Goal: Information Seeking & Learning: Learn about a topic

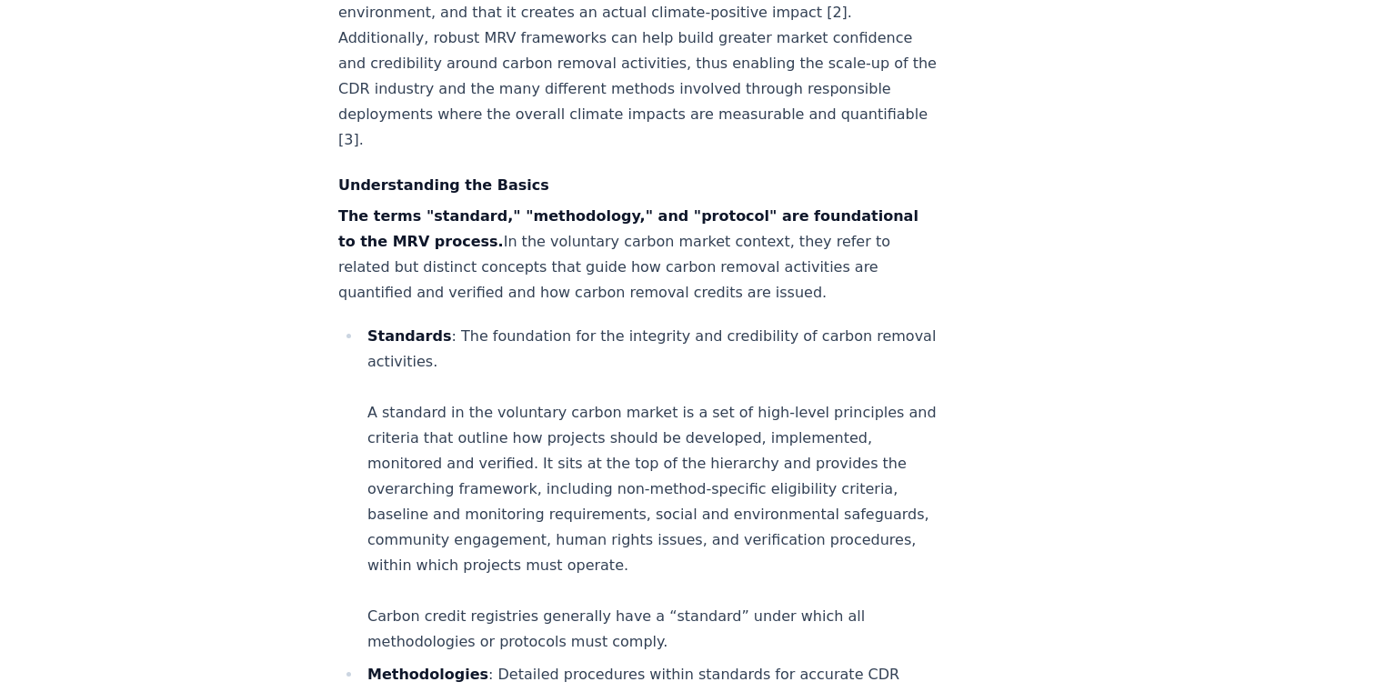
scroll to position [1185, 0]
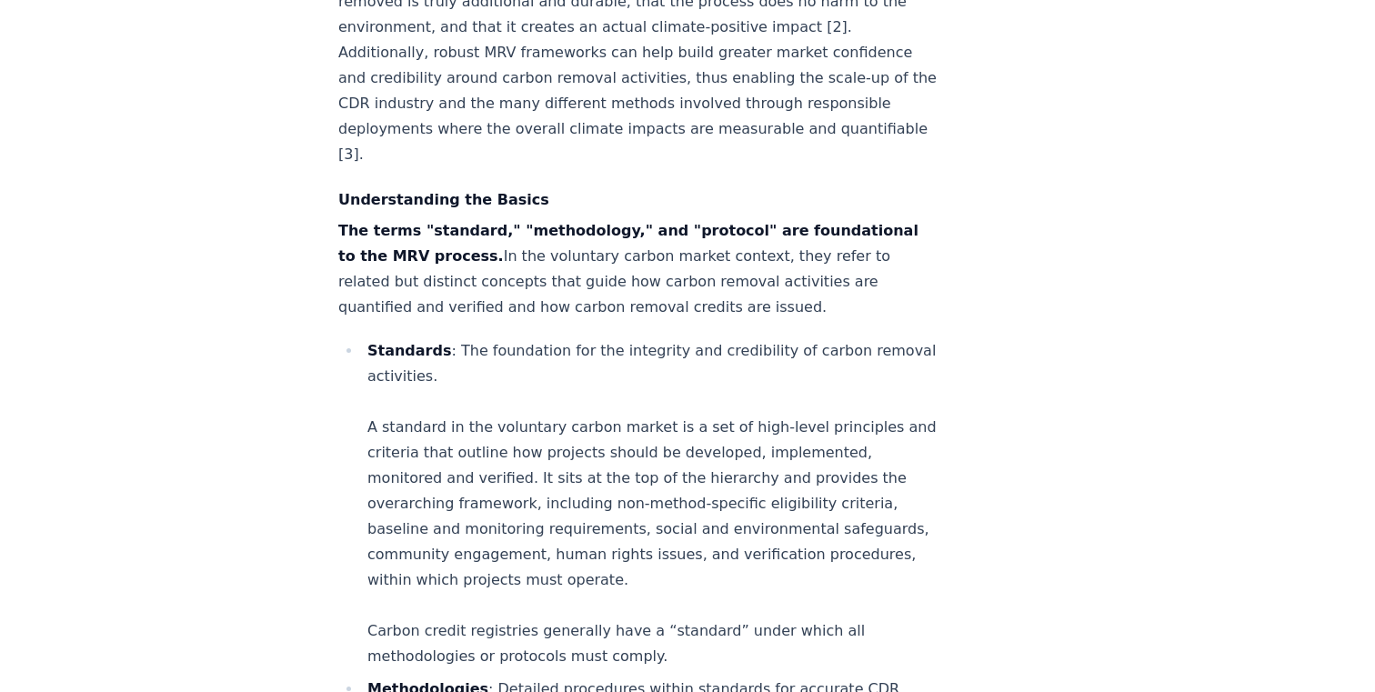
drag, startPoint x: 637, startPoint y: 317, endPoint x: 794, endPoint y: 435, distance: 196.0
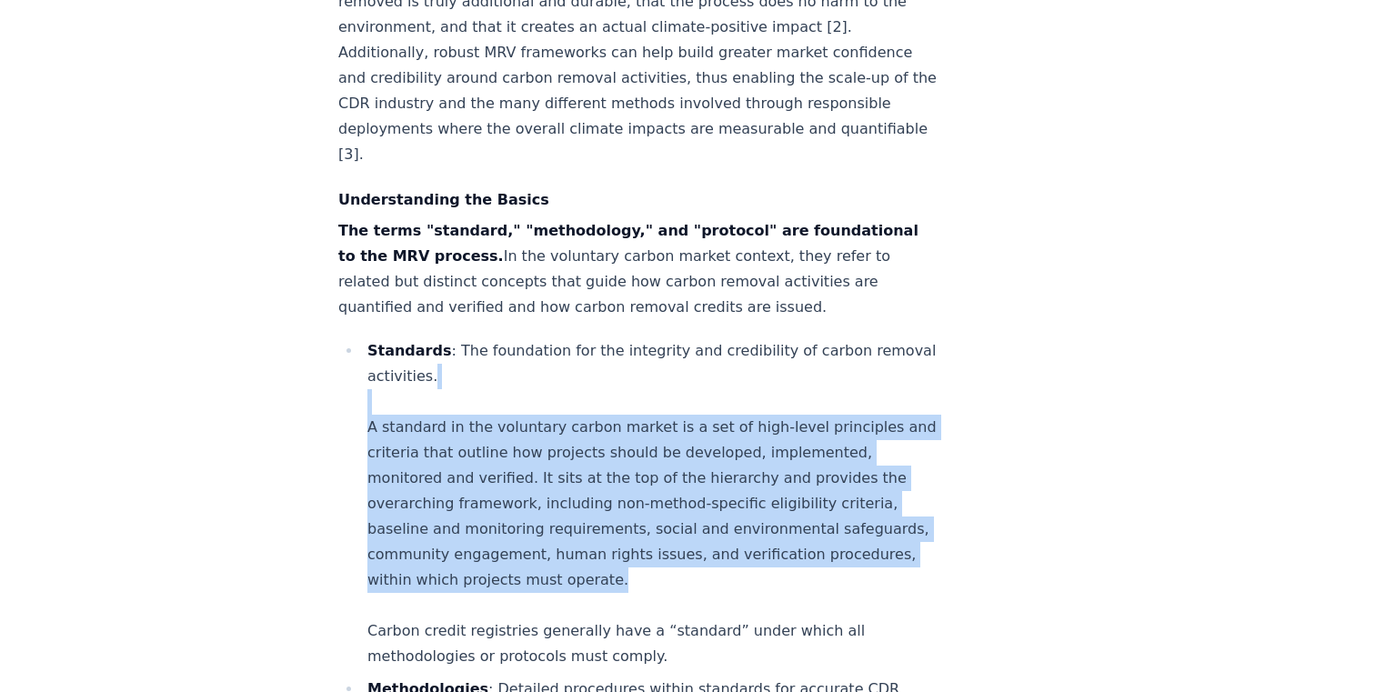
drag, startPoint x: 678, startPoint y: 291, endPoint x: 812, endPoint y: 448, distance: 206.4
click at [812, 448] on li "Standards : The foundation for the integrity and credibility of carbon removal …" at bounding box center [651, 503] width 578 height 331
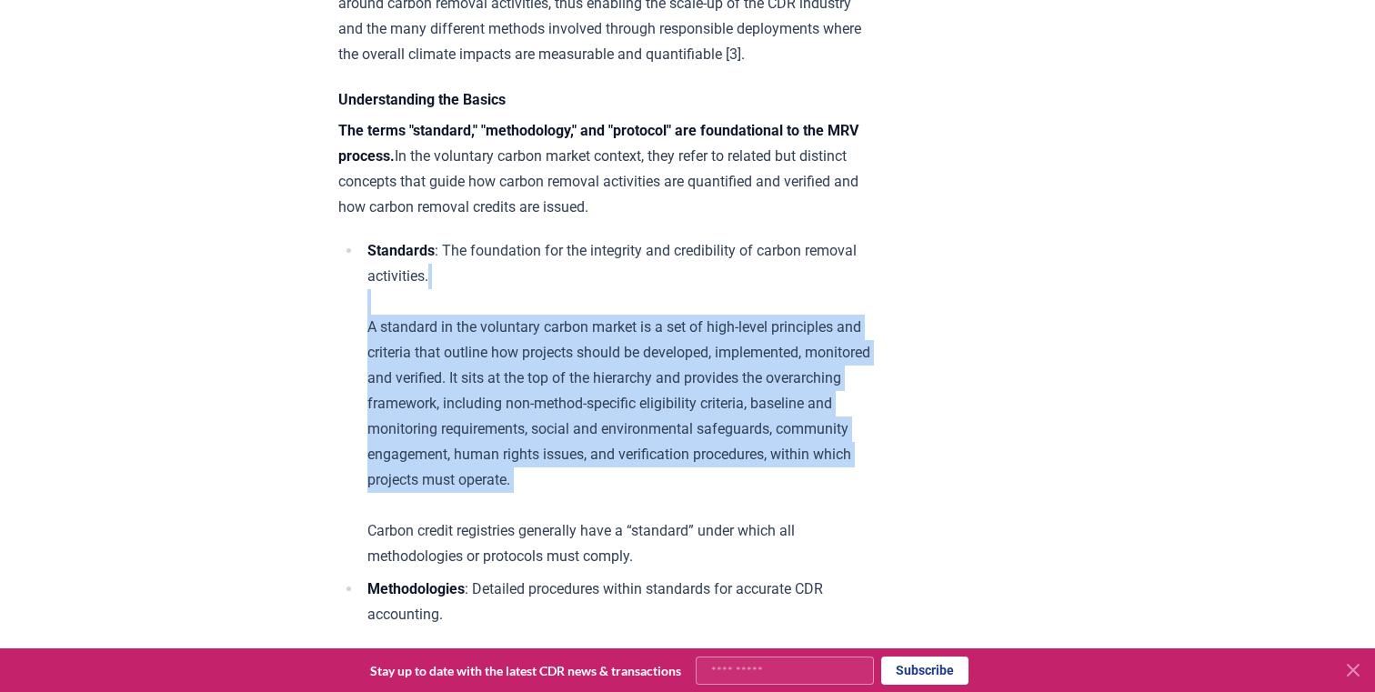
drag, startPoint x: 812, startPoint y: 448, endPoint x: 330, endPoint y: 308, distance: 501.7
click at [1347, 675] on icon at bounding box center [1352, 670] width 11 height 11
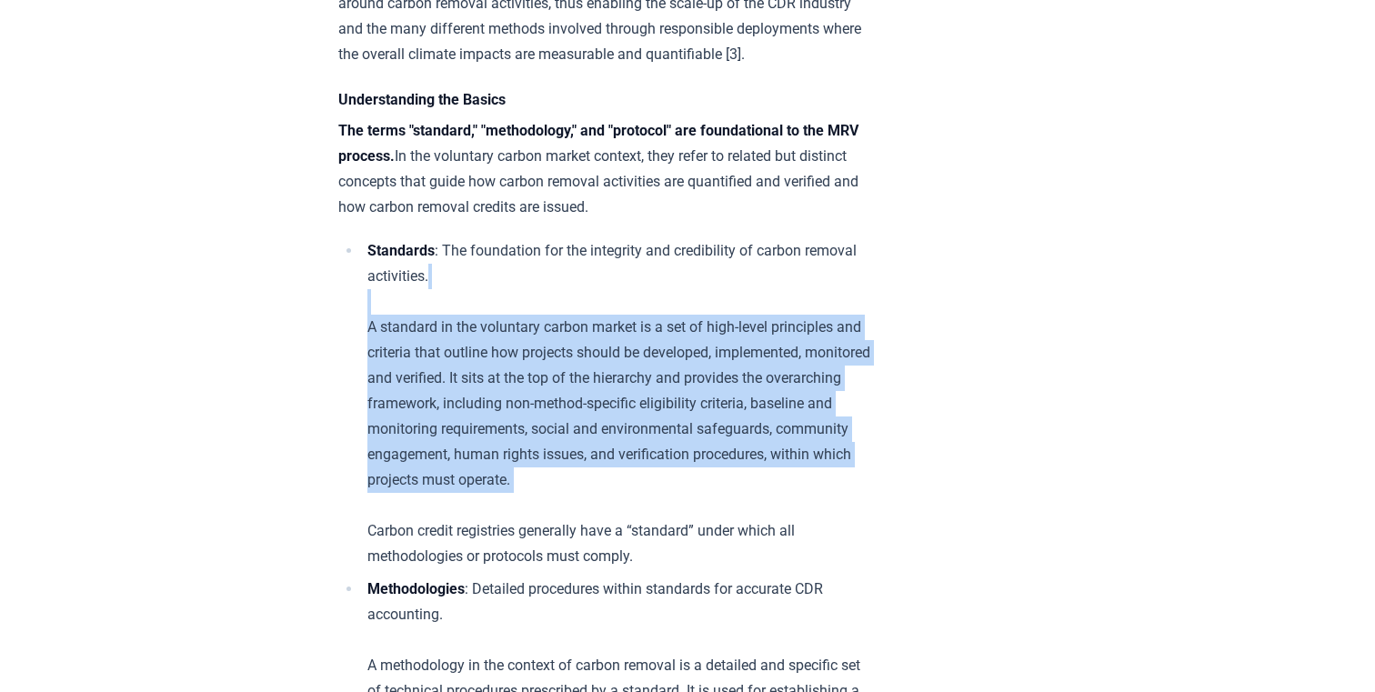
click at [870, 360] on li "Standards : The foundation for the integrity and credibility of carbon removal …" at bounding box center [616, 403] width 508 height 331
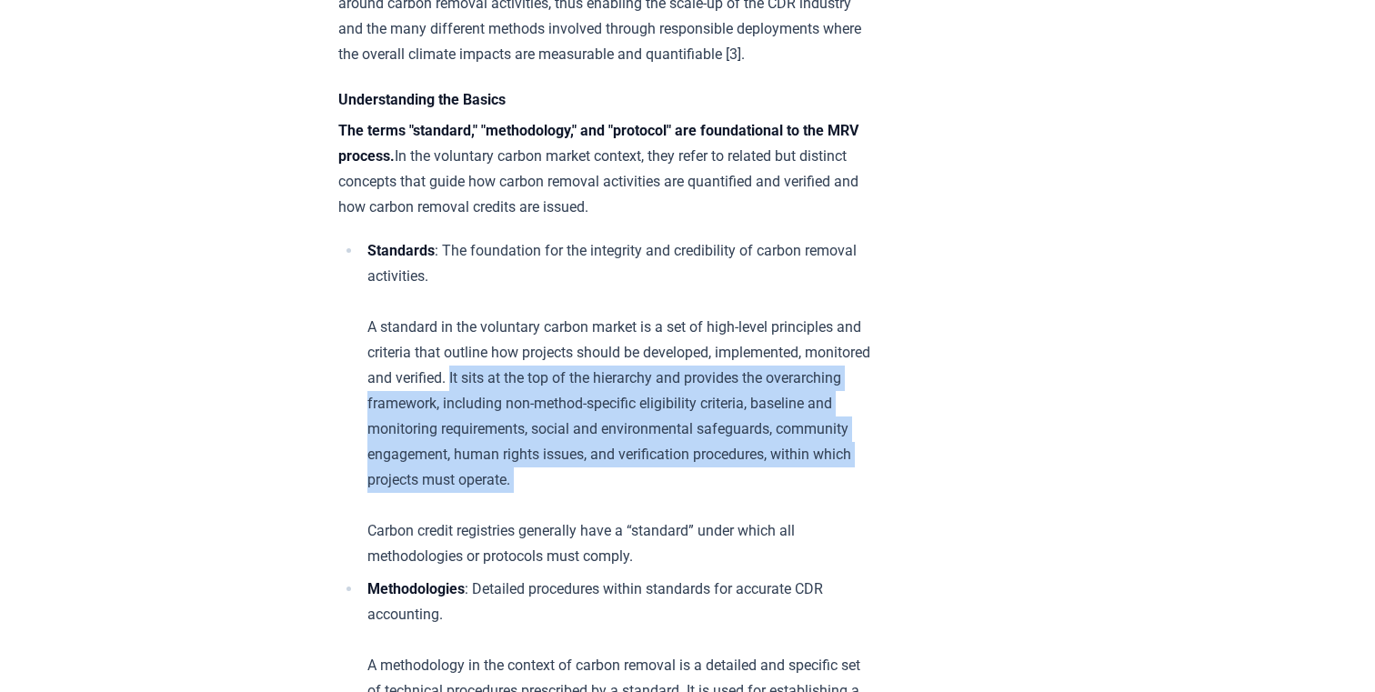
drag, startPoint x: 343, startPoint y: 381, endPoint x: 795, endPoint y: 468, distance: 460.2
click at [795, 468] on ul "Standards : The foundation for the integrity and credibility of carbon removal …" at bounding box center [604, 678] width 532 height 880
click at [795, 468] on li "Standards : The foundation for the integrity and credibility of carbon removal …" at bounding box center [616, 403] width 508 height 331
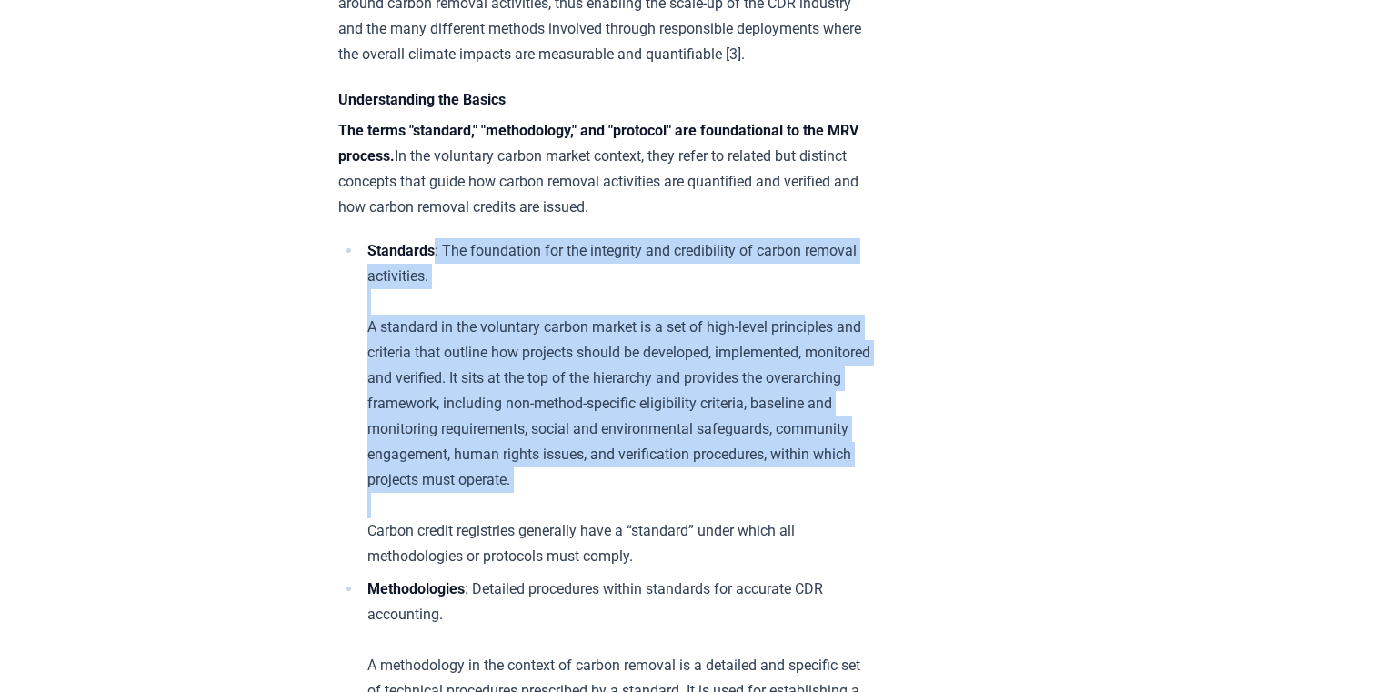
drag, startPoint x: 795, startPoint y: 468, endPoint x: 516, endPoint y: 262, distance: 346.4
click at [516, 262] on li "Standards : The foundation for the integrity and credibility of carbon removal …" at bounding box center [616, 403] width 508 height 331
drag, startPoint x: 516, startPoint y: 262, endPoint x: 880, endPoint y: 451, distance: 409.9
click at [870, 451] on li "Standards : The foundation for the integrity and credibility of carbon removal …" at bounding box center [616, 403] width 508 height 331
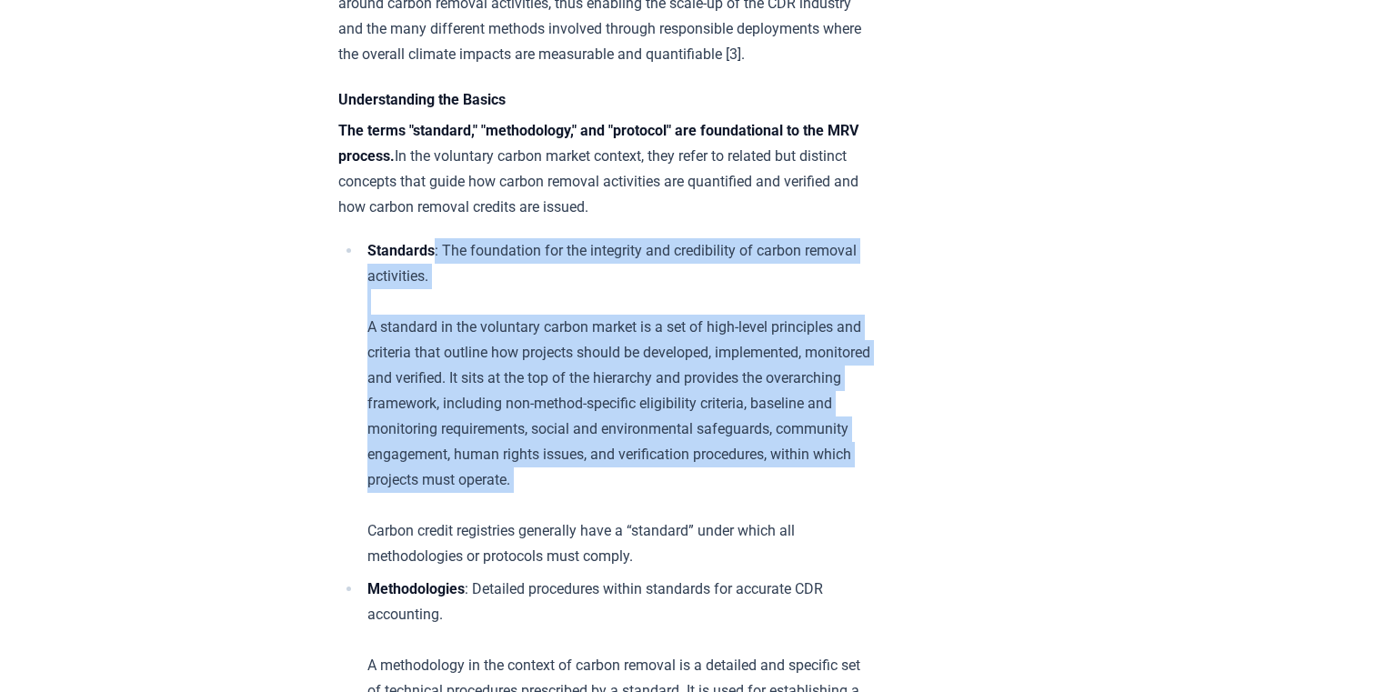
click at [870, 451] on li "Standards : The foundation for the integrity and credibility of carbon removal …" at bounding box center [616, 403] width 508 height 331
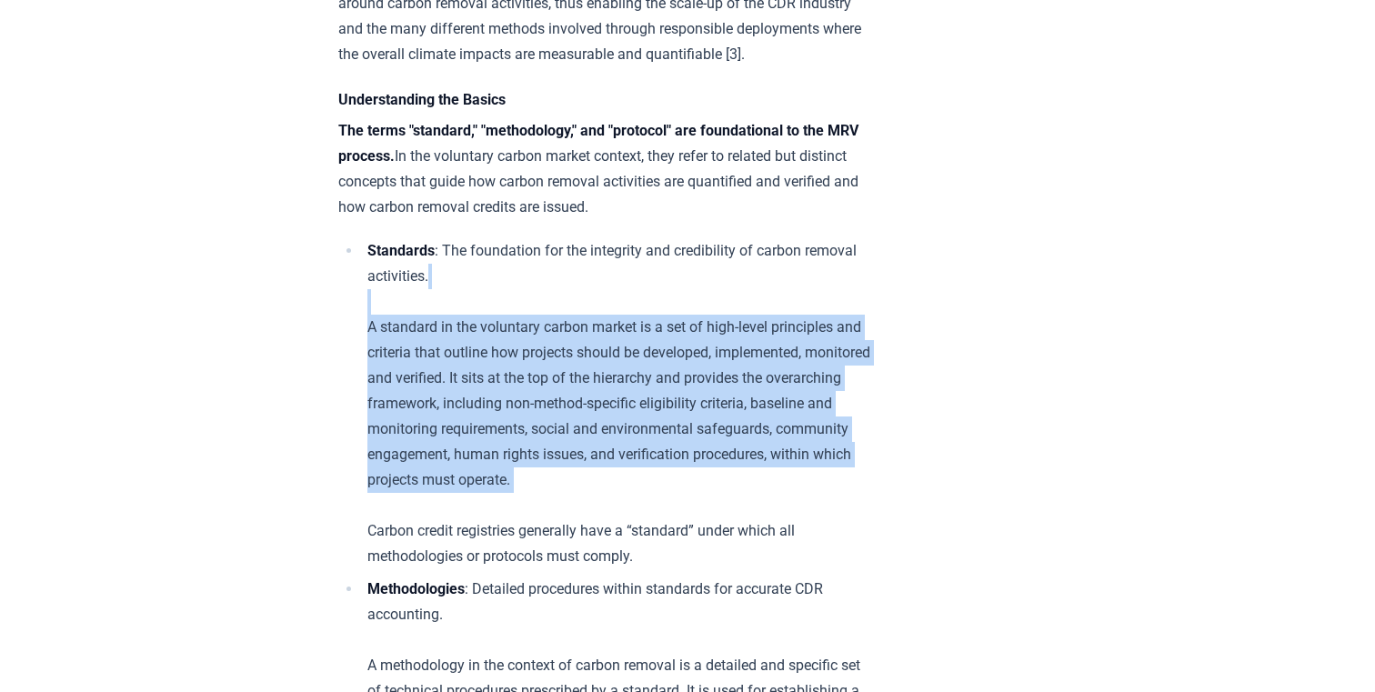
drag, startPoint x: 880, startPoint y: 451, endPoint x: 605, endPoint y: 292, distance: 318.1
click at [605, 292] on li "Standards : The foundation for the integrity and credibility of carbon removal …" at bounding box center [616, 403] width 508 height 331
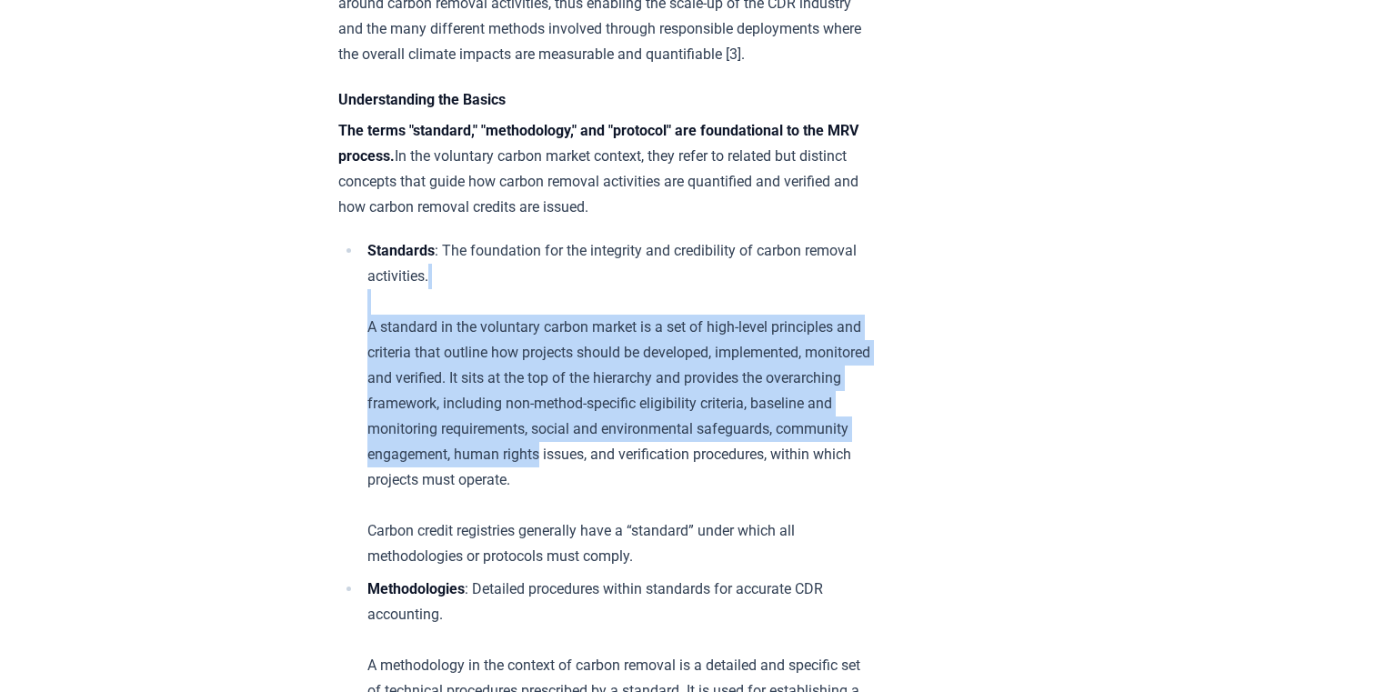
drag, startPoint x: 605, startPoint y: 292, endPoint x: 803, endPoint y: 429, distance: 241.1
click at [802, 429] on li "Standards : The foundation for the integrity and credibility of carbon removal …" at bounding box center [616, 403] width 508 height 331
click at [803, 429] on li "Standards : The foundation for the integrity and credibility of carbon removal …" at bounding box center [616, 403] width 508 height 331
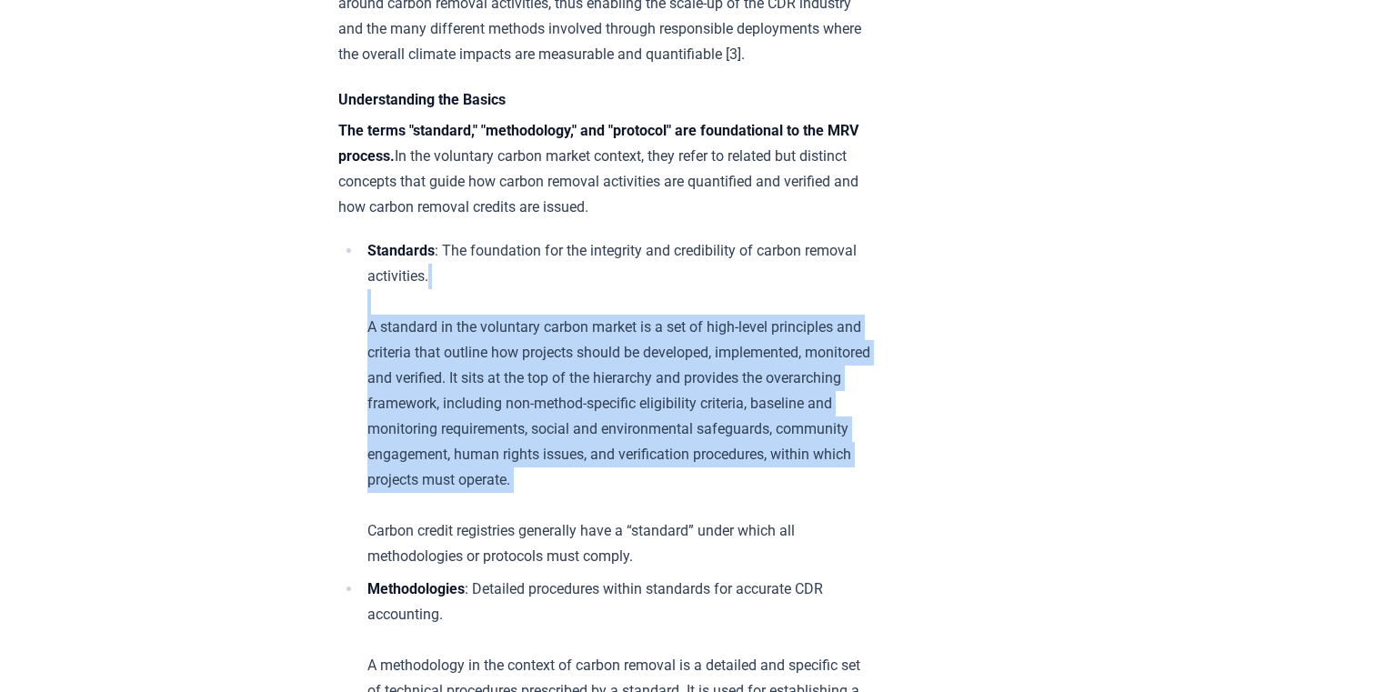
drag, startPoint x: 786, startPoint y: 469, endPoint x: 647, endPoint y: 290, distance: 226.8
click at [647, 290] on li "Standards : The foundation for the integrity and credibility of carbon removal …" at bounding box center [616, 403] width 508 height 331
drag, startPoint x: 647, startPoint y: 290, endPoint x: 815, endPoint y: 449, distance: 231.5
click at [815, 449] on li "Standards : The foundation for the integrity and credibility of carbon removal …" at bounding box center [616, 403] width 508 height 331
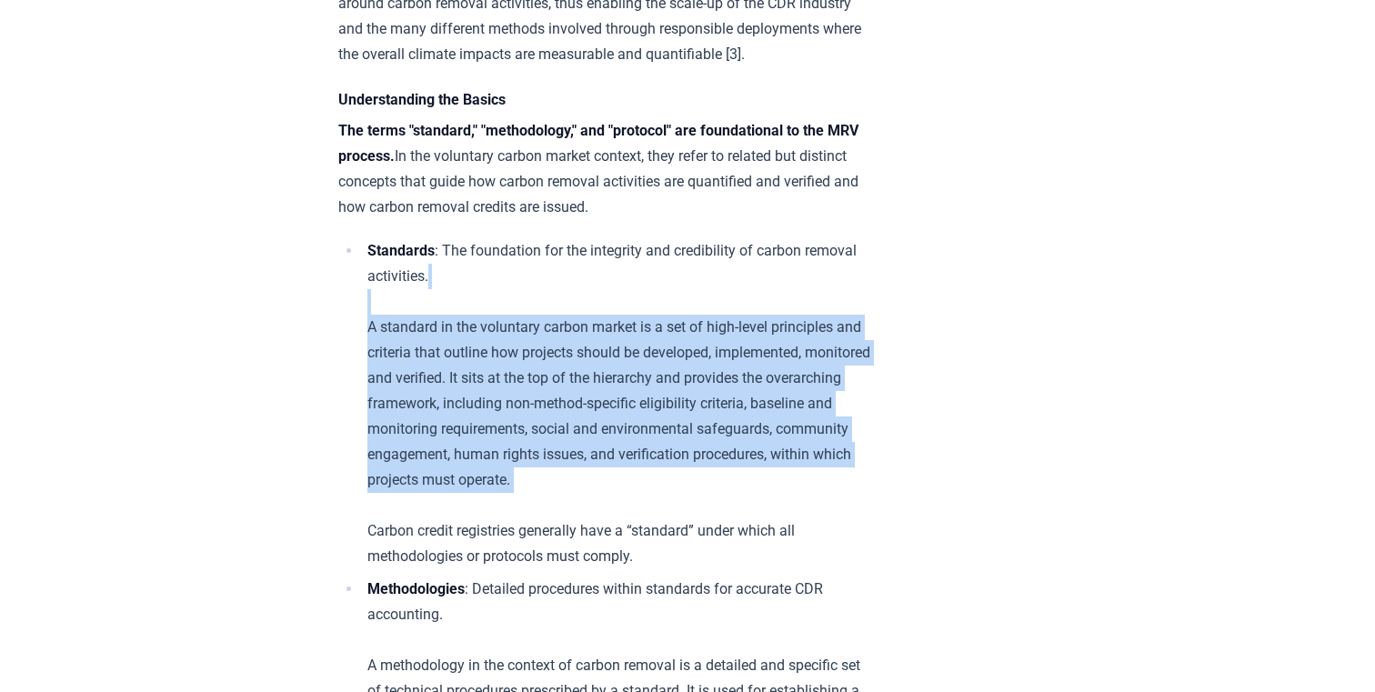
click at [815, 449] on li "Standards : The foundation for the integrity and credibility of carbon removal …" at bounding box center [616, 403] width 508 height 331
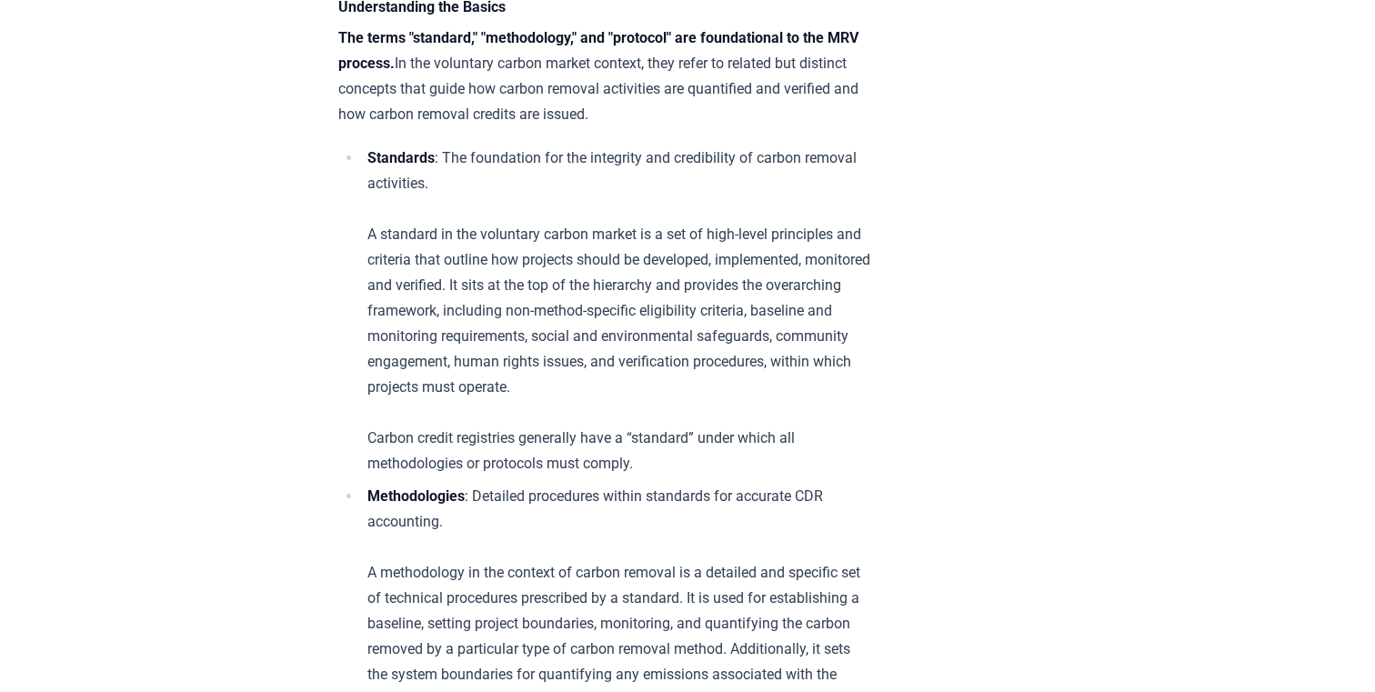
scroll to position [1297, 0]
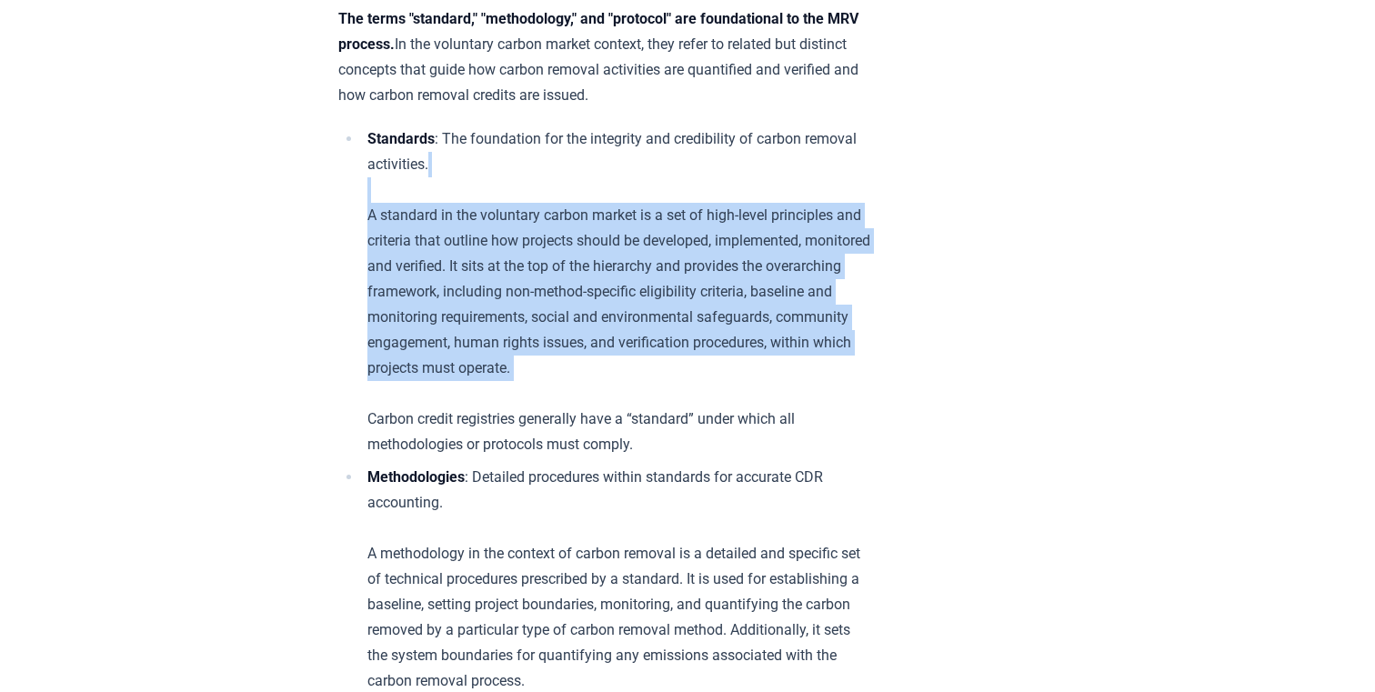
drag, startPoint x: 780, startPoint y: 351, endPoint x: 687, endPoint y: 173, distance: 200.9
click at [687, 172] on li "Standards : The foundation for the integrity and credibility of carbon removal …" at bounding box center [616, 291] width 508 height 331
click at [687, 173] on li "Standards : The foundation for the integrity and credibility of carbon removal …" at bounding box center [616, 291] width 508 height 331
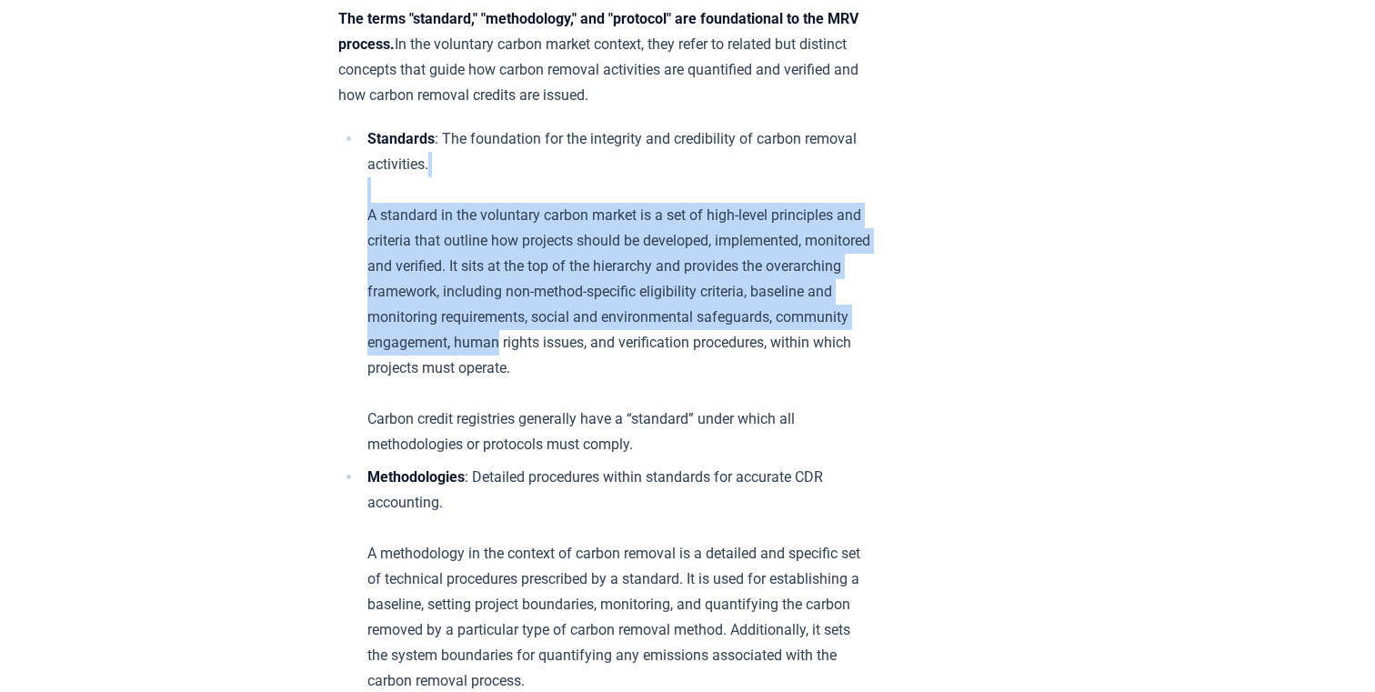
drag, startPoint x: 687, startPoint y: 173, endPoint x: 774, endPoint y: 317, distance: 168.4
click at [772, 317] on li "Standards : The foundation for the integrity and credibility of carbon removal …" at bounding box center [616, 291] width 508 height 331
click at [774, 317] on li "Standards : The foundation for the integrity and credibility of carbon removal …" at bounding box center [616, 291] width 508 height 331
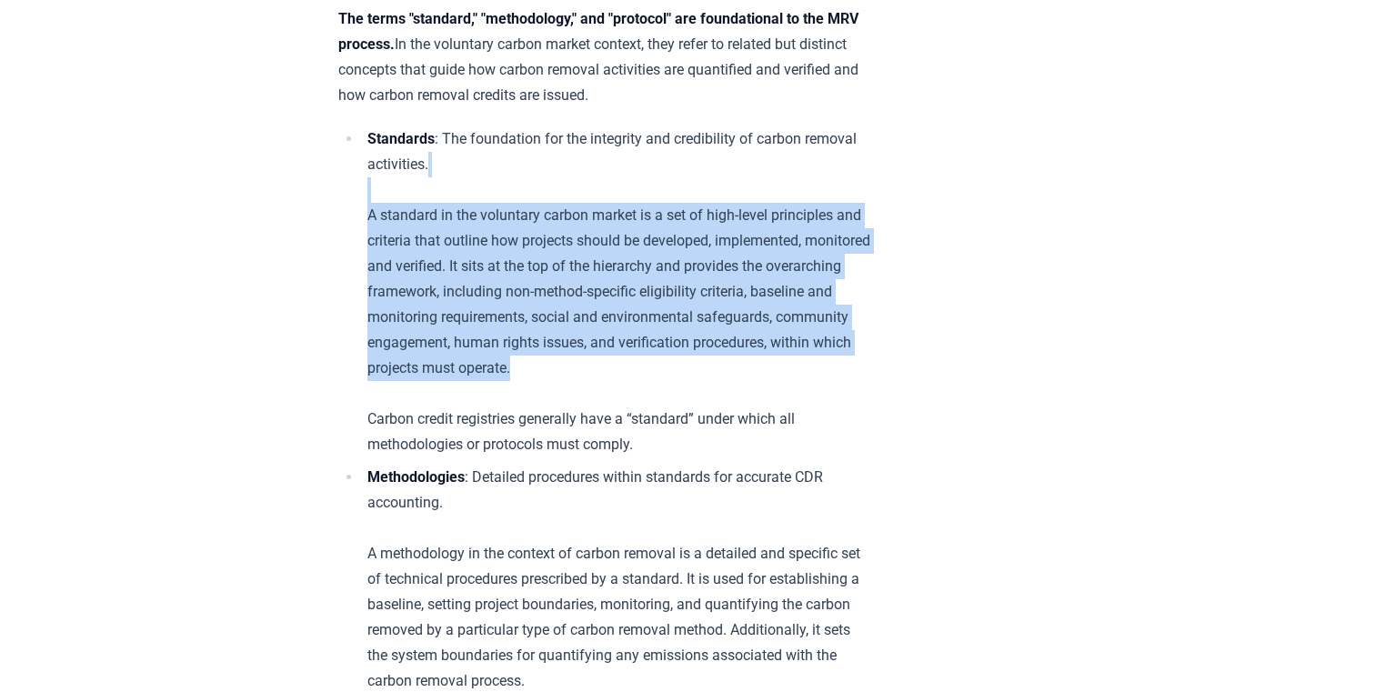
drag, startPoint x: 774, startPoint y: 349, endPoint x: 711, endPoint y: 181, distance: 179.5
click at [711, 181] on li "Standards : The foundation for the integrity and credibility of carbon removal …" at bounding box center [616, 291] width 508 height 331
drag, startPoint x: 711, startPoint y: 181, endPoint x: 815, endPoint y: 343, distance: 192.2
click at [815, 343] on li "Standards : The foundation for the integrity and credibility of carbon removal …" at bounding box center [616, 291] width 508 height 331
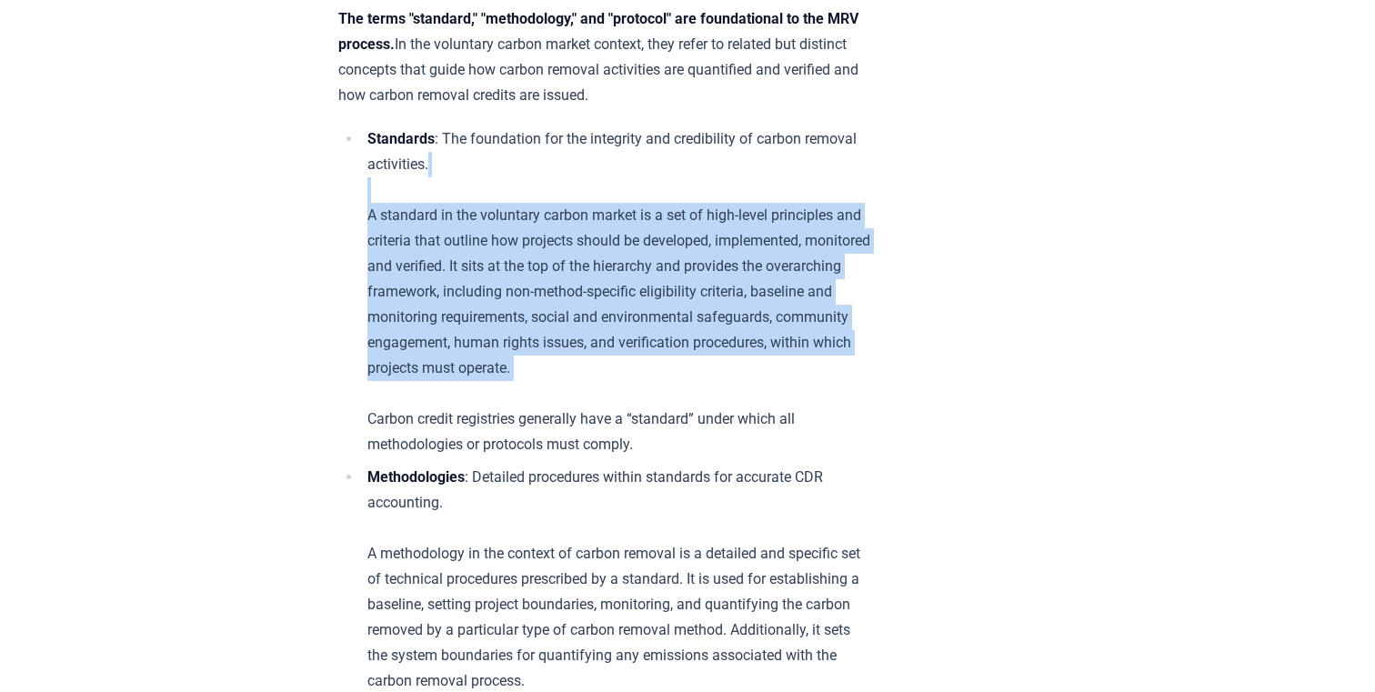
click at [815, 343] on li "Standards : The foundation for the integrity and credibility of carbon removal …" at bounding box center [616, 291] width 508 height 331
drag, startPoint x: 804, startPoint y: 338, endPoint x: 696, endPoint y: 168, distance: 201.0
click at [696, 171] on li "Standards : The foundation for the integrity and credibility of carbon removal …" at bounding box center [616, 291] width 508 height 331
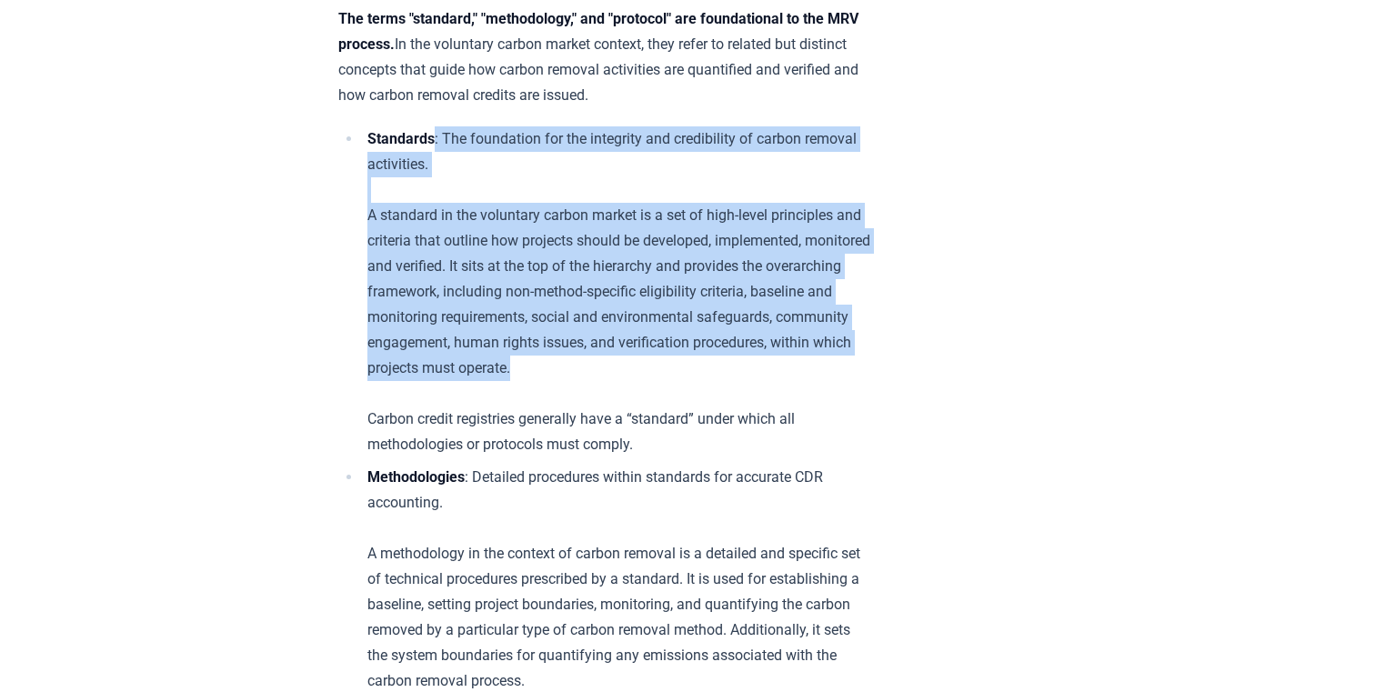
click at [696, 168] on li "Standards : The foundation for the integrity and credibility of carbon removal …" at bounding box center [616, 291] width 508 height 331
drag, startPoint x: 696, startPoint y: 168, endPoint x: 814, endPoint y: 351, distance: 217.1
click at [814, 351] on li "Standards : The foundation for the integrity and credibility of carbon removal …" at bounding box center [616, 291] width 508 height 331
drag, startPoint x: 814, startPoint y: 351, endPoint x: 712, endPoint y: 155, distance: 220.4
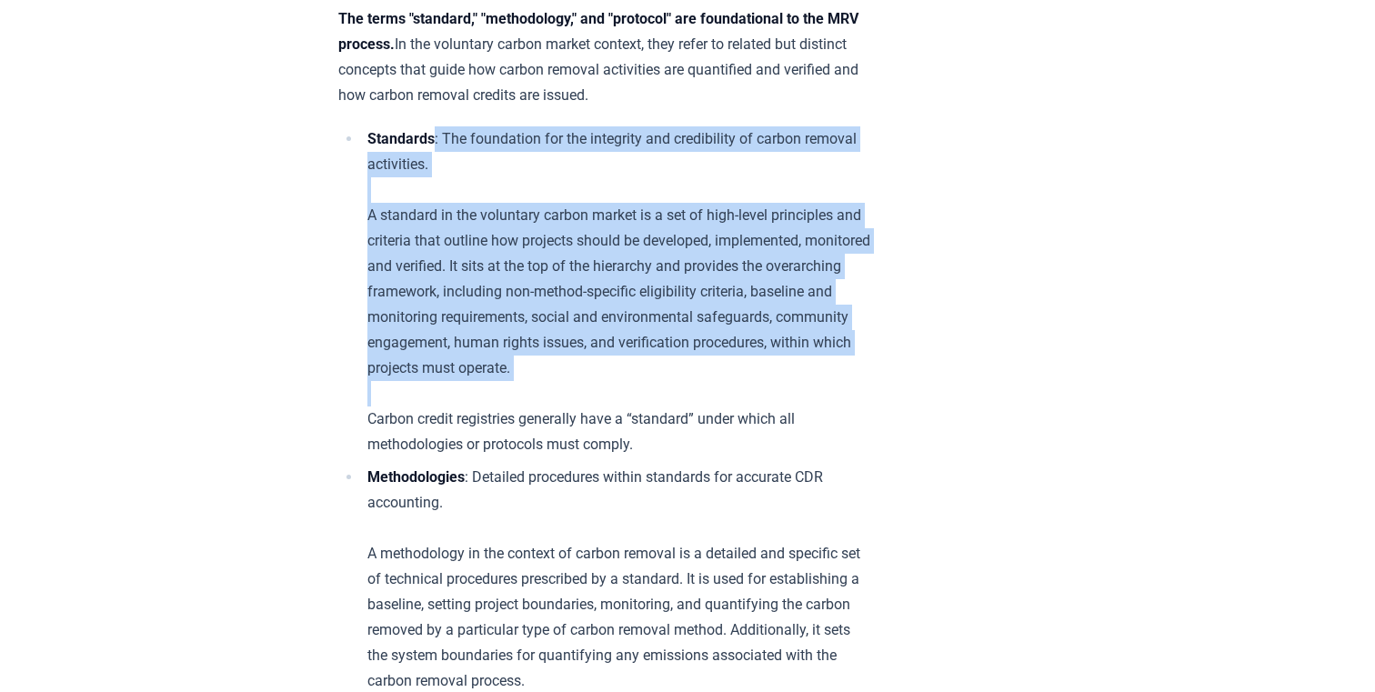
click at [712, 155] on li "Standards : The foundation for the integrity and credibility of carbon removal …" at bounding box center [616, 291] width 508 height 331
click at [711, 151] on li "Standards : The foundation for the integrity and credibility of carbon removal …" at bounding box center [616, 291] width 508 height 331
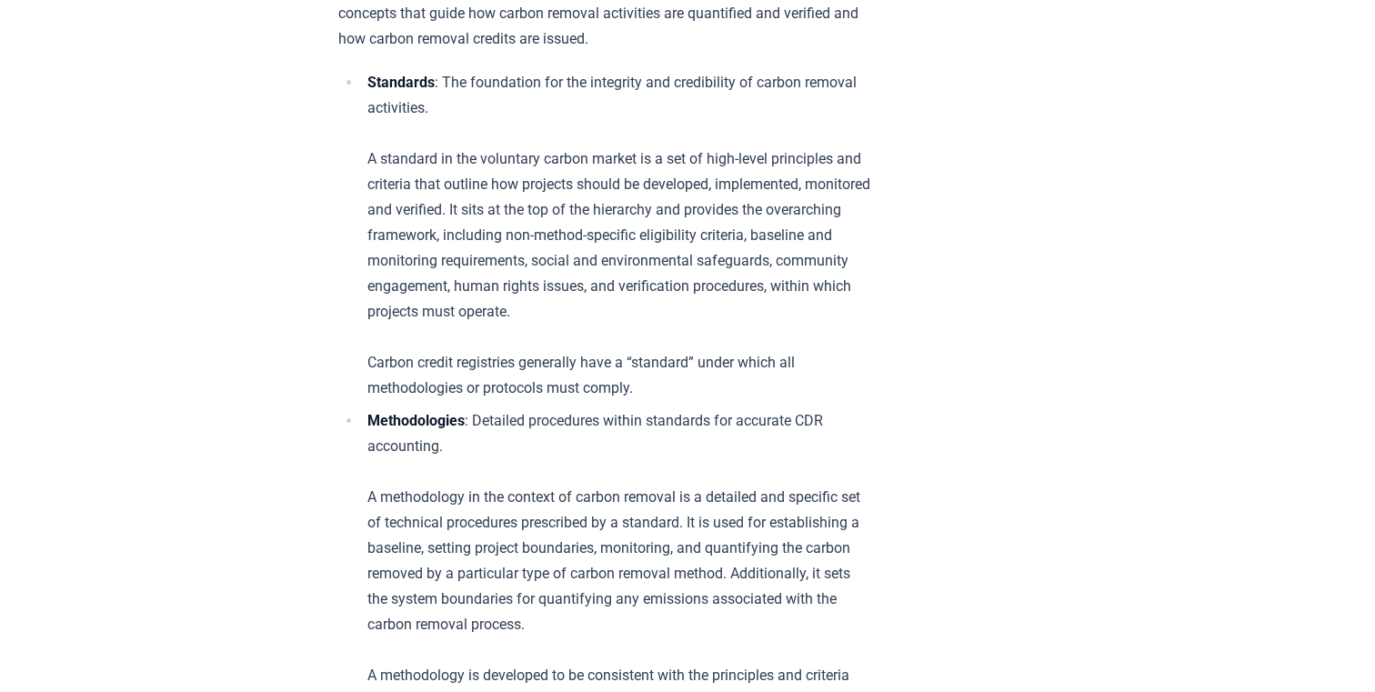
scroll to position [1355, 0]
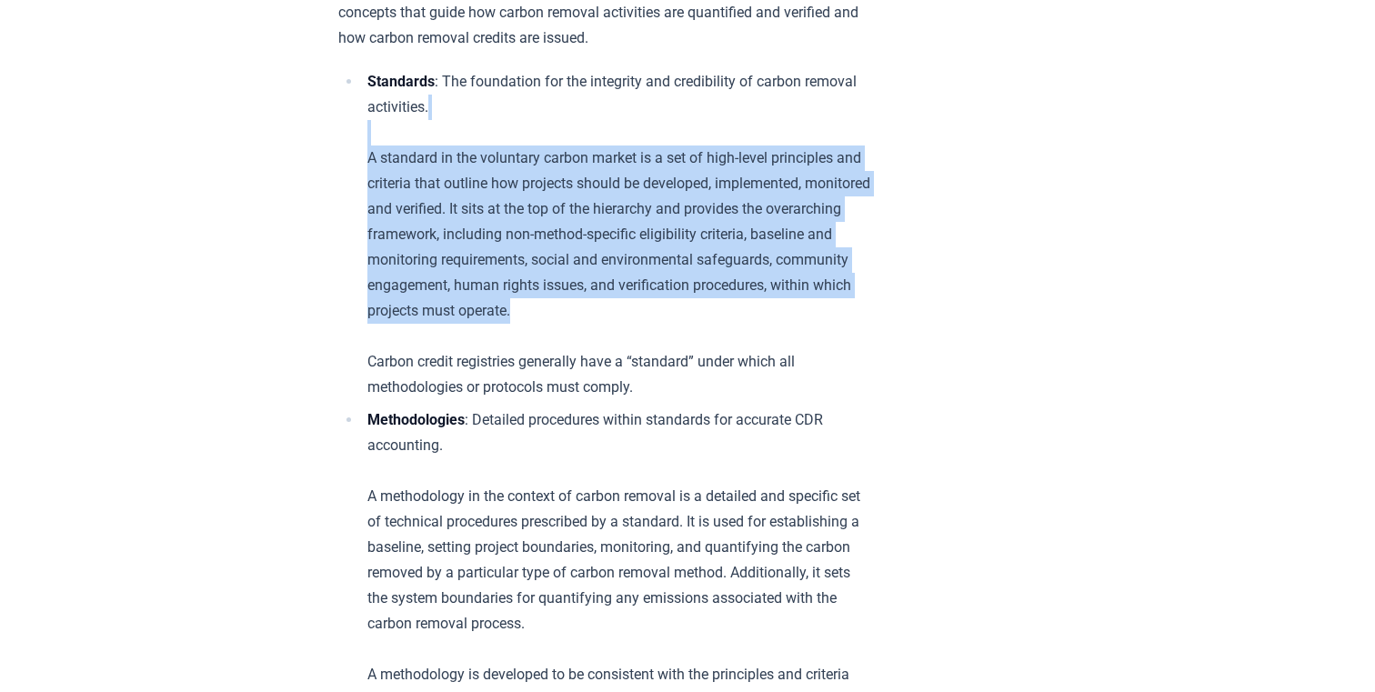
drag, startPoint x: 795, startPoint y: 281, endPoint x: 735, endPoint y: 129, distance: 163.6
click at [735, 129] on li "Standards : The foundation for the integrity and credibility of carbon removal …" at bounding box center [616, 234] width 508 height 331
drag, startPoint x: 735, startPoint y: 129, endPoint x: 798, endPoint y: 286, distance: 169.7
click at [798, 286] on li "Standards : The foundation for the integrity and credibility of carbon removal …" at bounding box center [616, 234] width 508 height 331
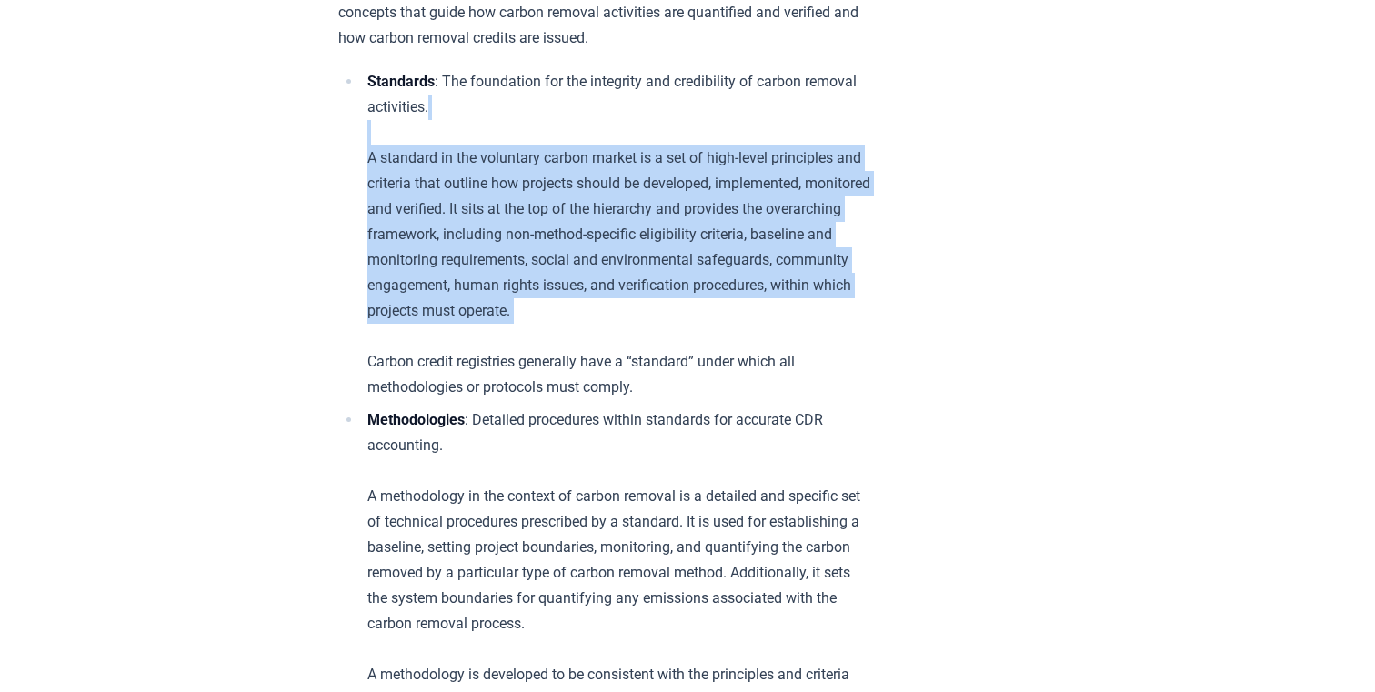
click at [798, 286] on li "Standards : The foundation for the integrity and credibility of carbon removal …" at bounding box center [616, 234] width 508 height 331
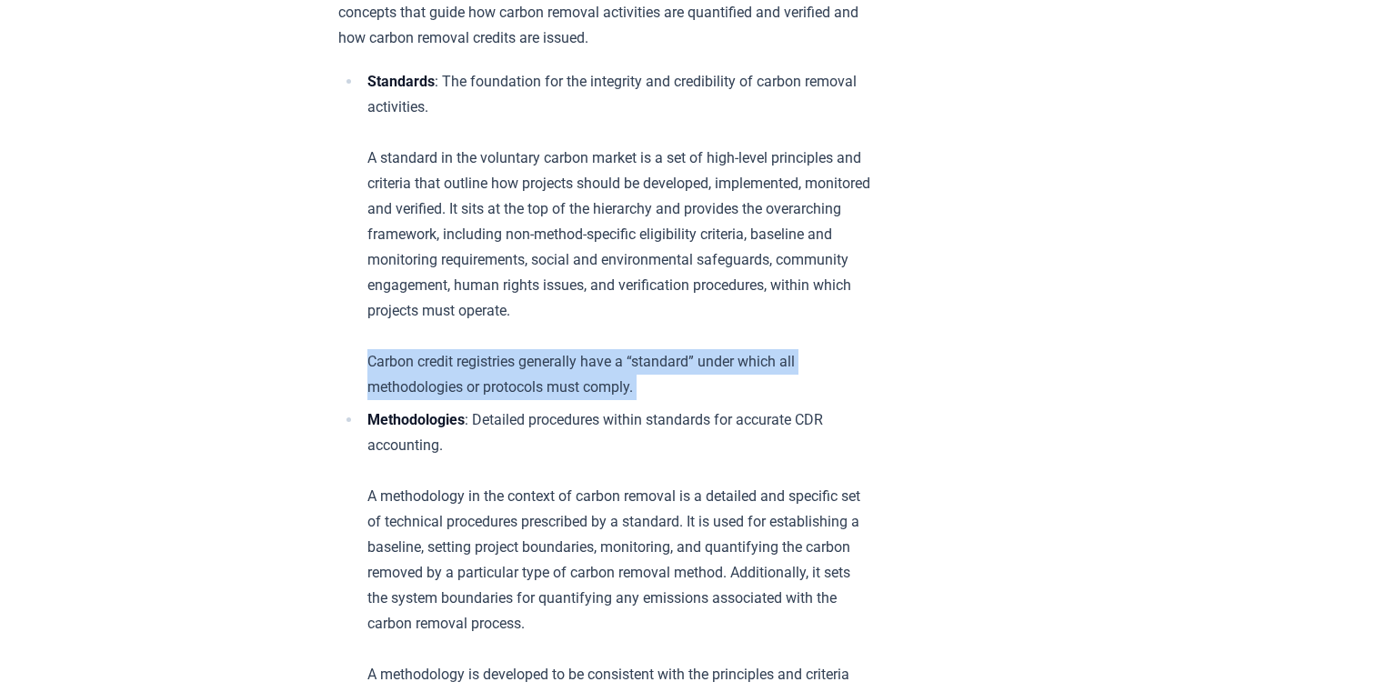
drag, startPoint x: 358, startPoint y: 325, endPoint x: 528, endPoint y: 370, distance: 175.7
click at [528, 370] on ul "Standards : The foundation for the integrity and credibility of carbon removal …" at bounding box center [604, 509] width 532 height 880
drag, startPoint x: 550, startPoint y: 362, endPoint x: 314, endPoint y: 326, distance: 239.0
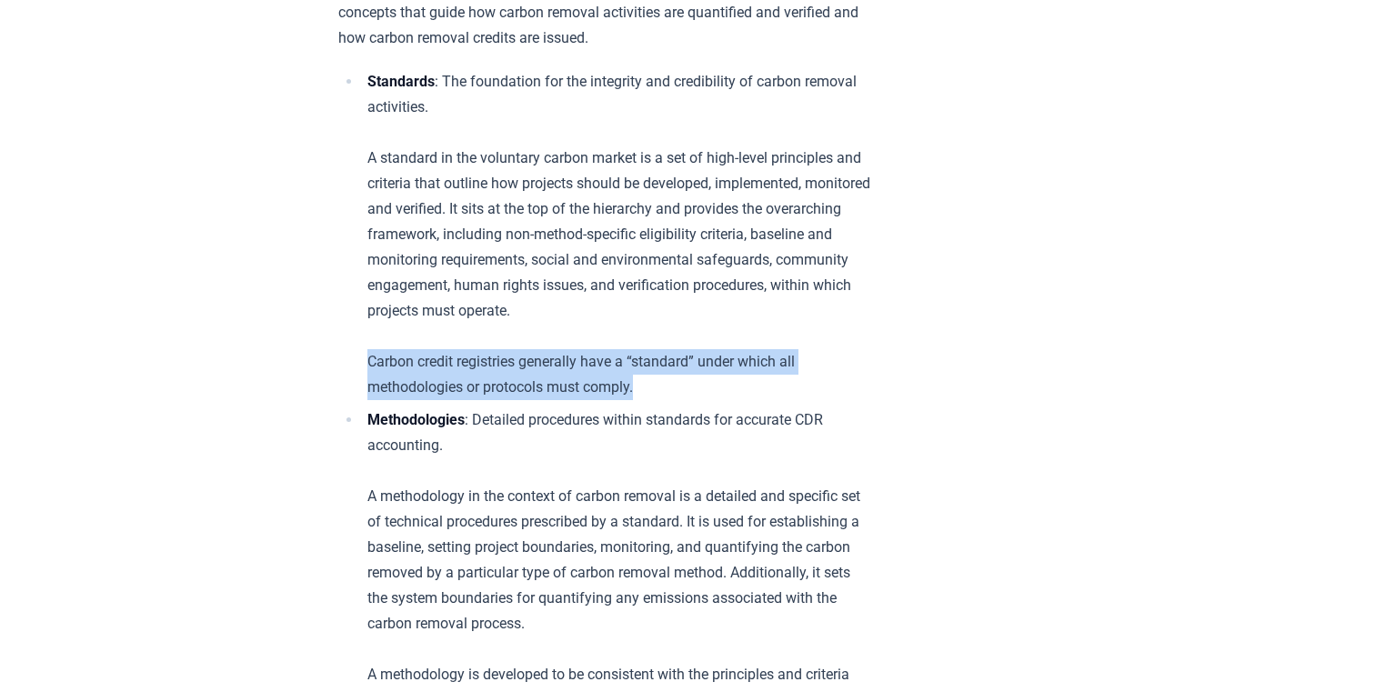
drag, startPoint x: 491, startPoint y: 327, endPoint x: 551, endPoint y: 351, distance: 64.5
click at [551, 350] on li "Standards : The foundation for the integrity and credibility of carbon removal …" at bounding box center [616, 234] width 508 height 331
click at [551, 351] on li "Standards : The foundation for the integrity and credibility of carbon removal …" at bounding box center [616, 234] width 508 height 331
drag, startPoint x: 551, startPoint y: 351, endPoint x: 317, endPoint y: 308, distance: 237.5
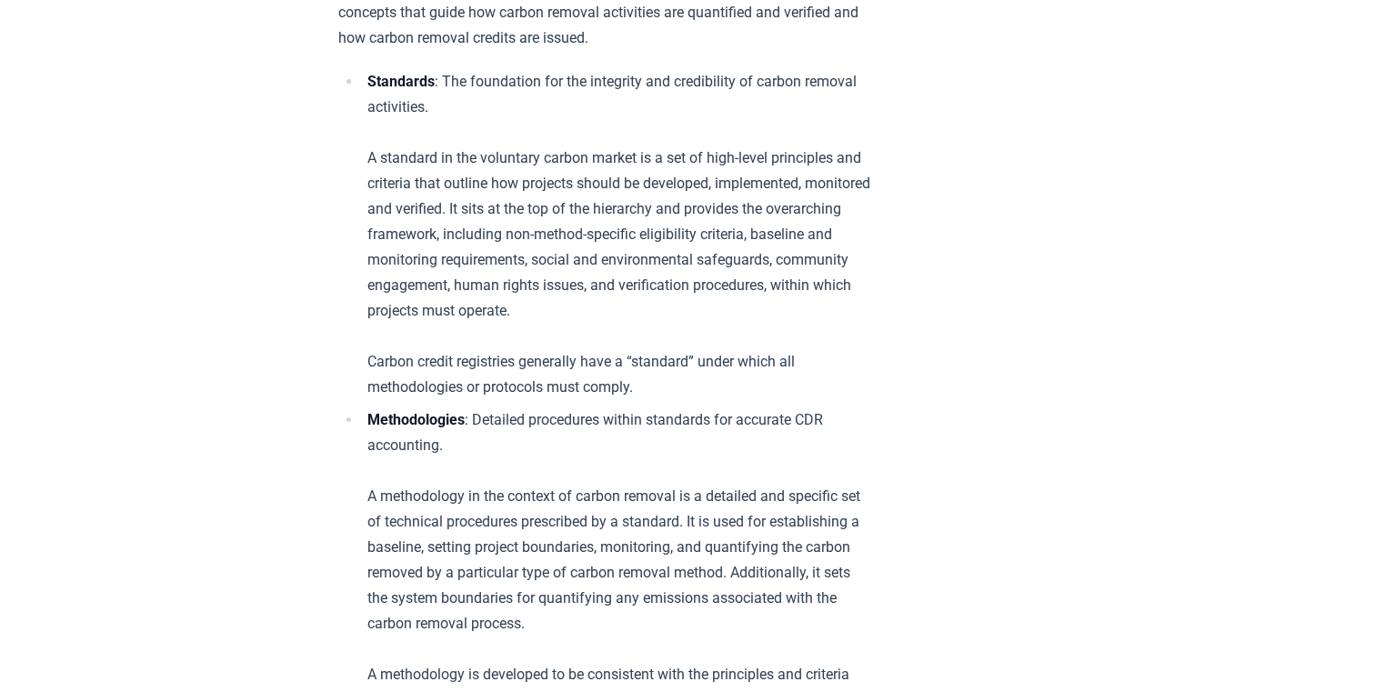
click at [371, 340] on li "Standards : The foundation for the integrity and credibility of carbon removal …" at bounding box center [616, 234] width 508 height 331
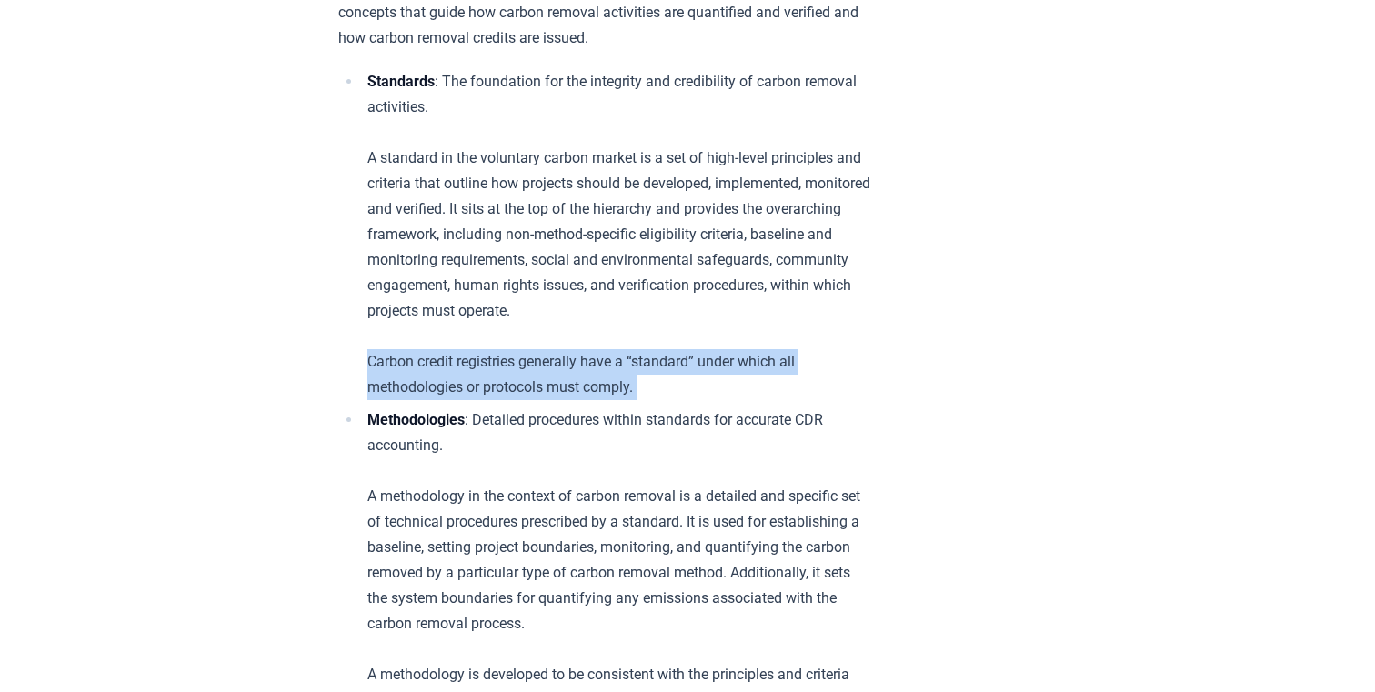
drag, startPoint x: 371, startPoint y: 340, endPoint x: 549, endPoint y: 359, distance: 179.2
click at [549, 359] on li "Standards : The foundation for the integrity and credibility of carbon removal …" at bounding box center [616, 234] width 508 height 331
drag, startPoint x: 549, startPoint y: 359, endPoint x: 335, endPoint y: 324, distance: 217.5
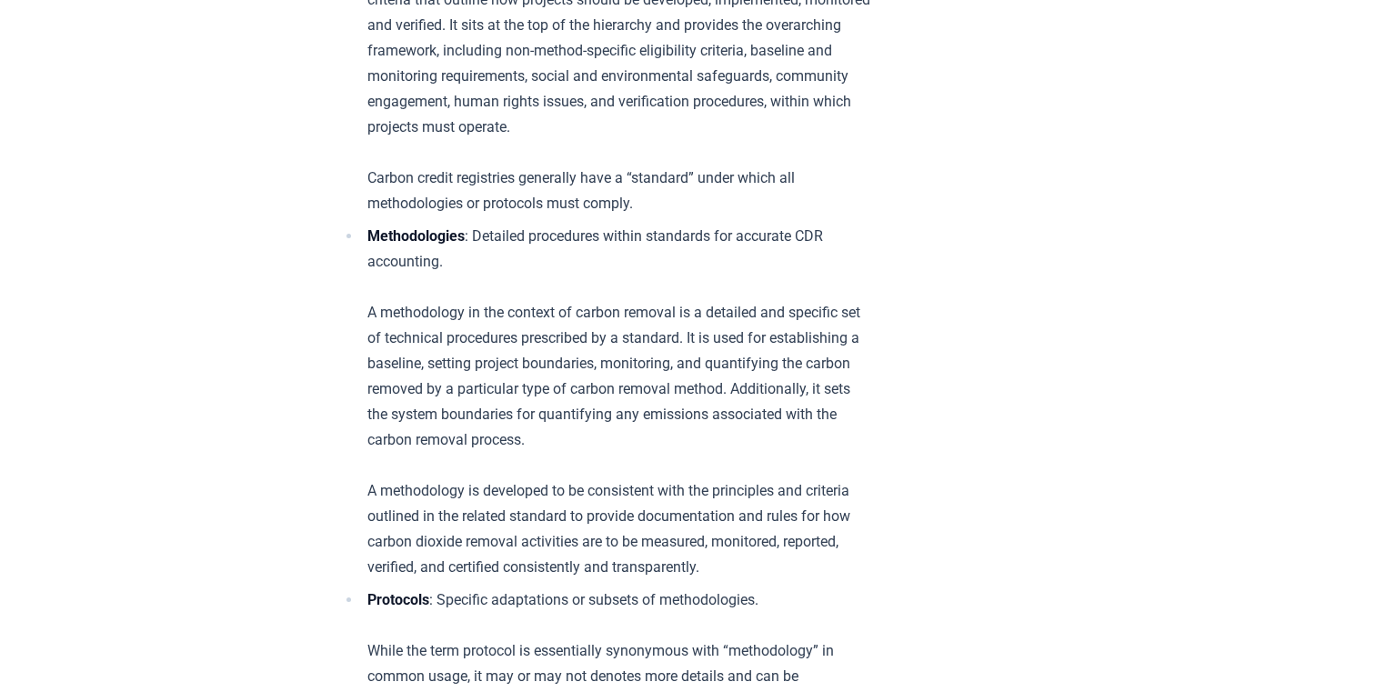
scroll to position [1571, 0]
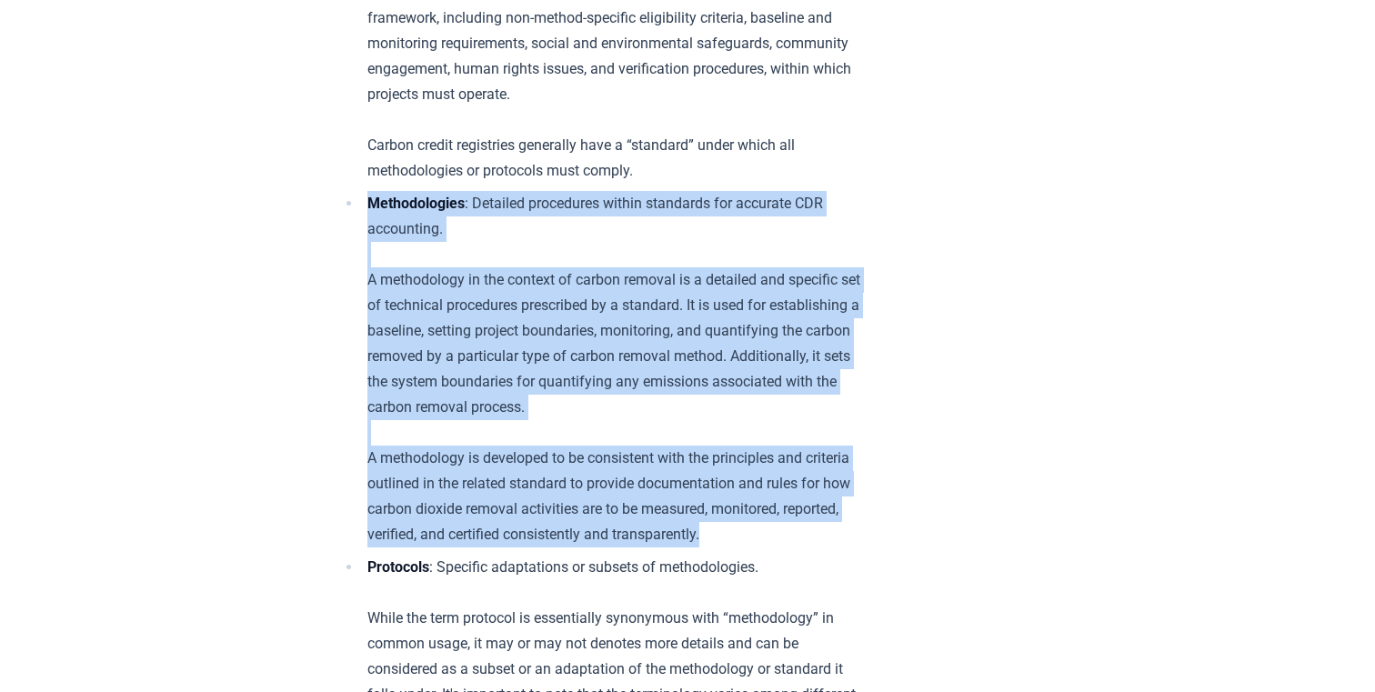
drag, startPoint x: 366, startPoint y: 174, endPoint x: 815, endPoint y: 461, distance: 533.1
click at [815, 461] on li "Methodologies : Detailed procedures within standards for accurate CDR accountin…" at bounding box center [616, 369] width 508 height 356
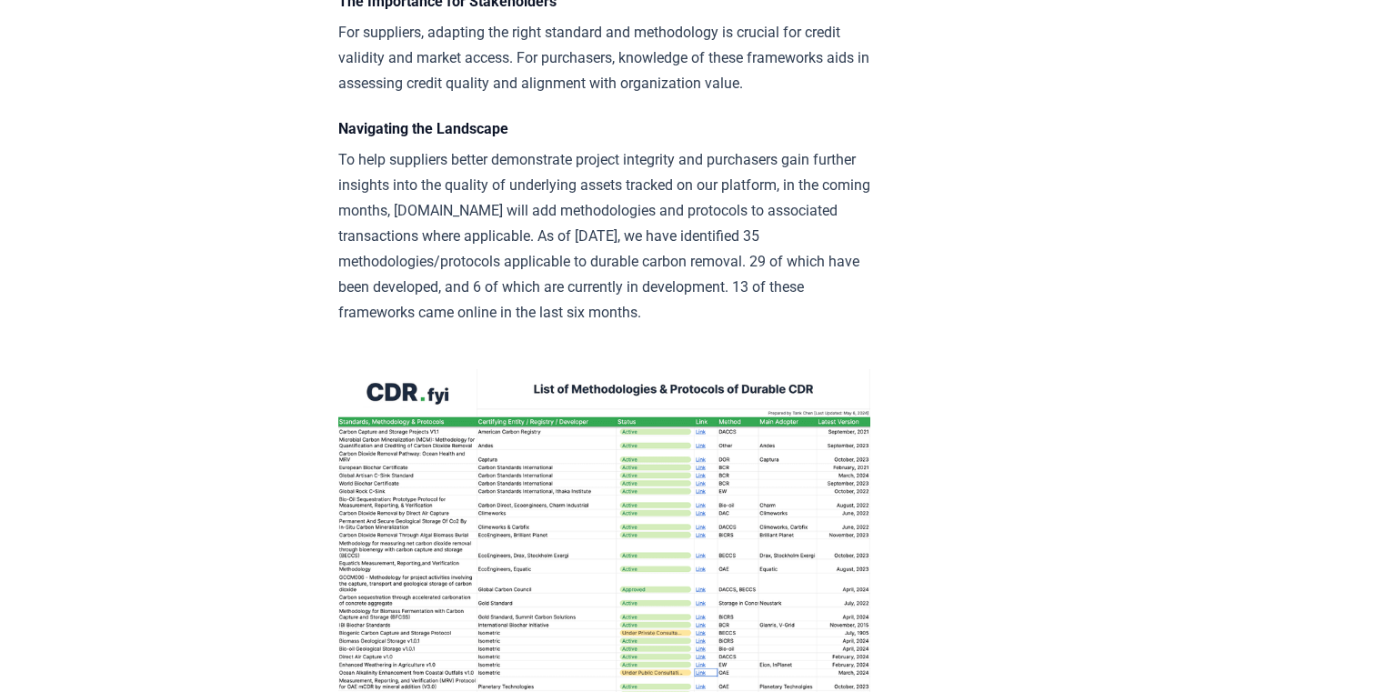
scroll to position [2542, 0]
